Goal: Book appointment/travel/reservation

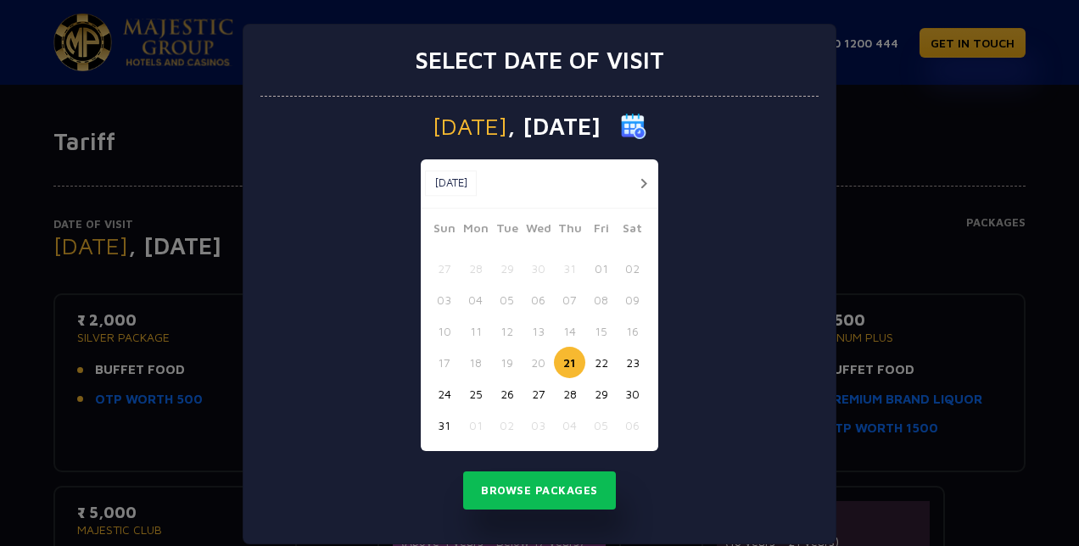
click at [596, 363] on button "22" at bounding box center [600, 362] width 31 height 31
click at [599, 371] on button "22" at bounding box center [600, 362] width 31 height 31
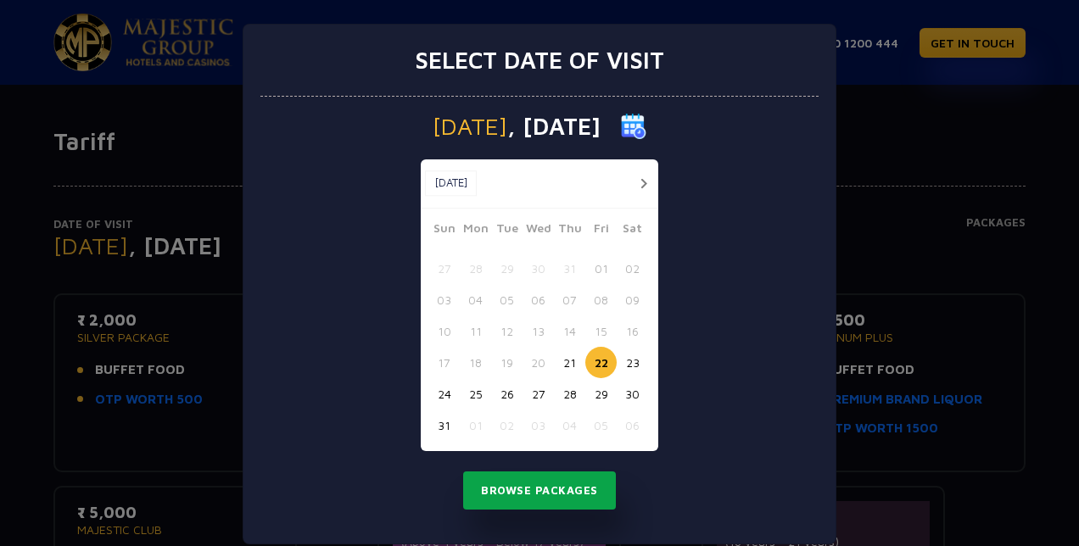
click at [546, 495] on button "Browse Packages" at bounding box center [539, 491] width 153 height 39
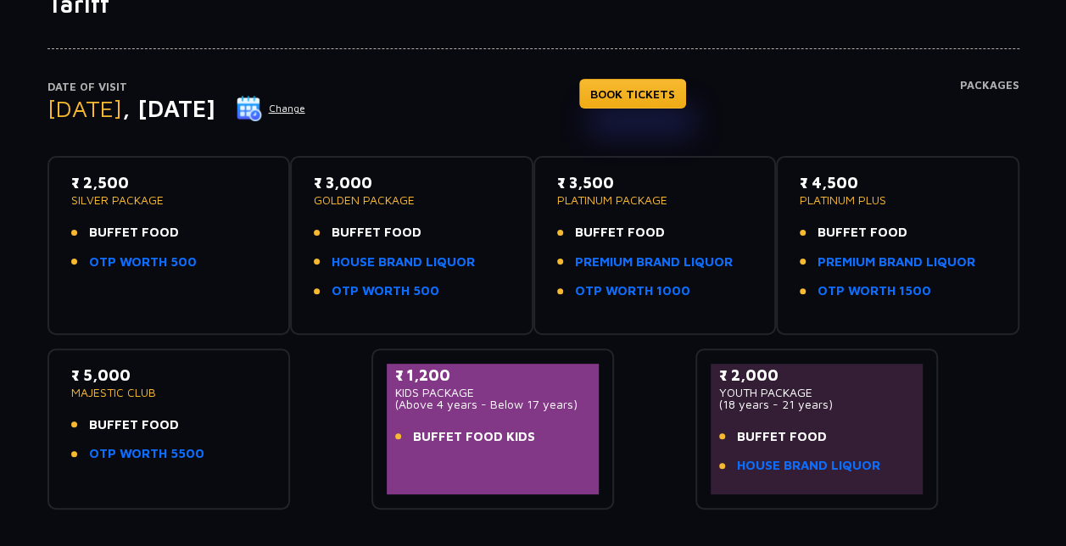
scroll to position [127, 0]
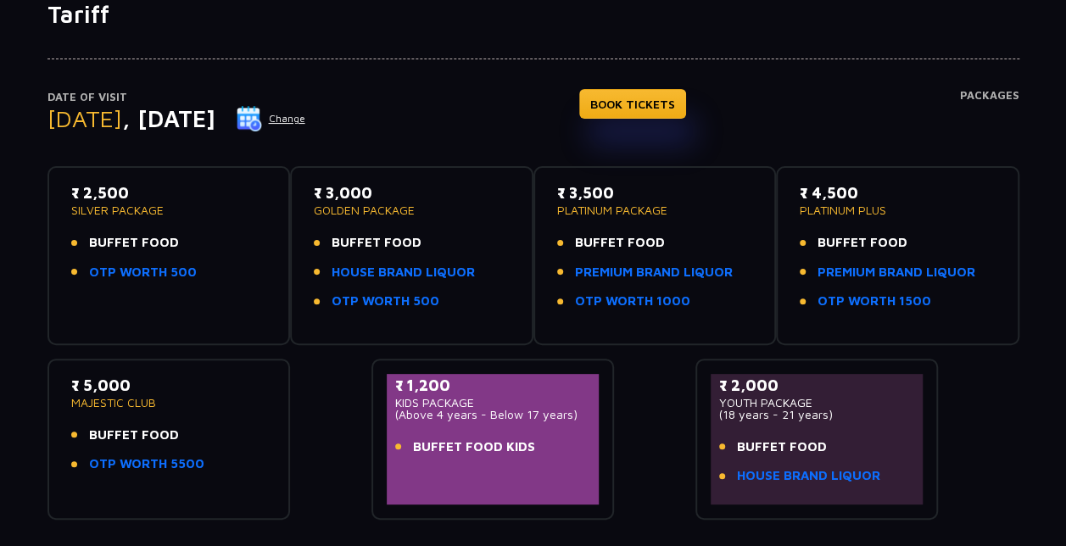
click at [262, 121] on img at bounding box center [249, 118] width 25 height 25
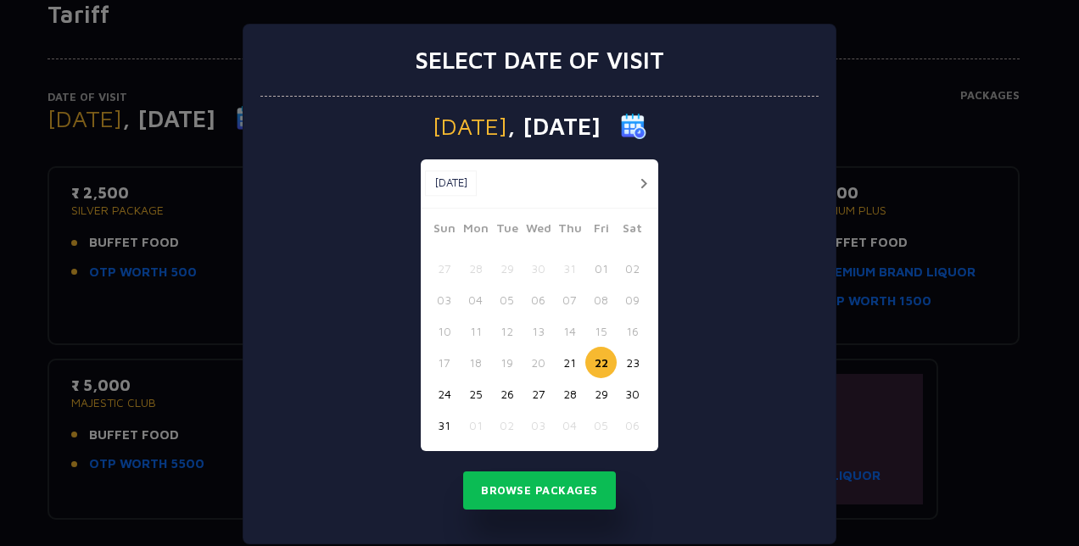
click at [477, 388] on button "25" at bounding box center [475, 393] width 31 height 31
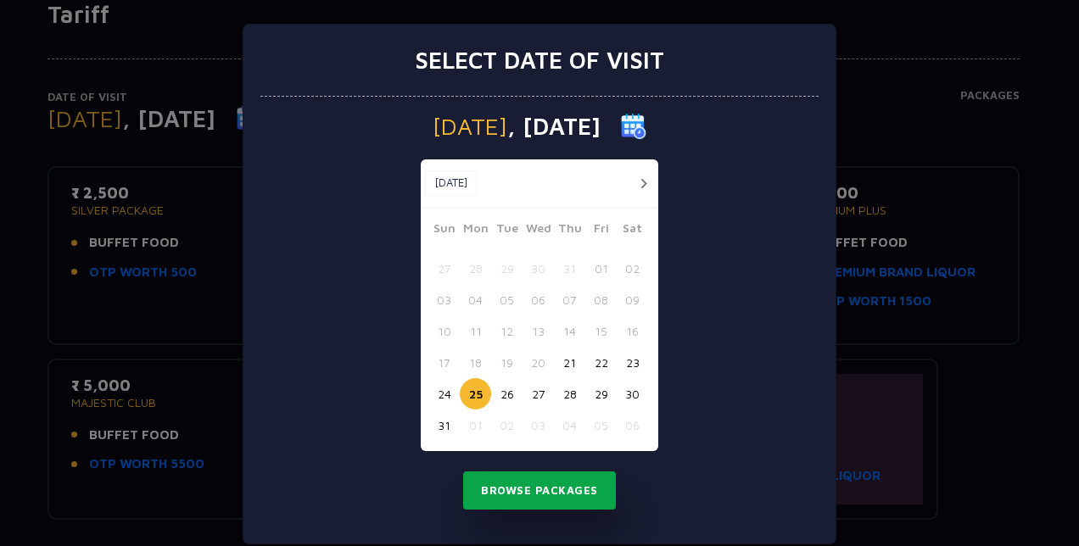
click at [517, 478] on button "Browse Packages" at bounding box center [539, 491] width 153 height 39
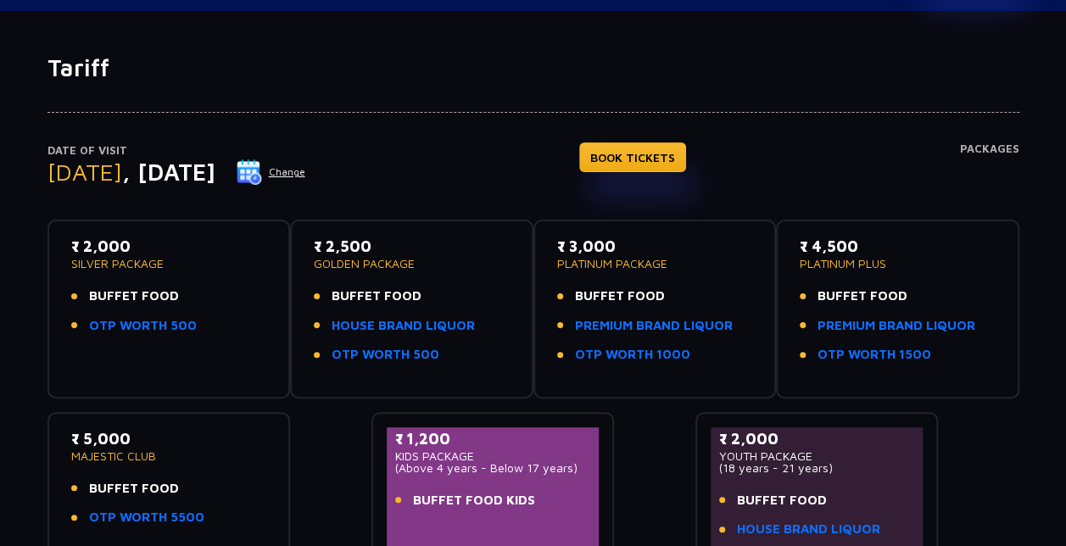
scroll to position [0, 0]
